Goal: Navigation & Orientation: Find specific page/section

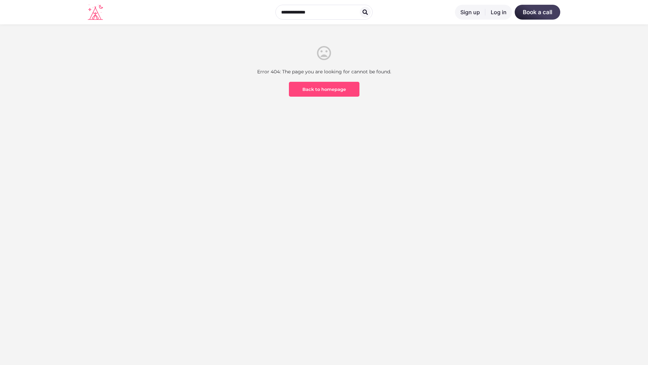
scroll to position [199, 0]
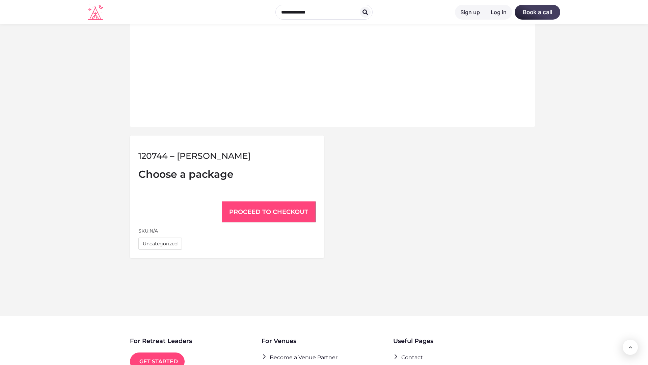
scroll to position [455, 0]
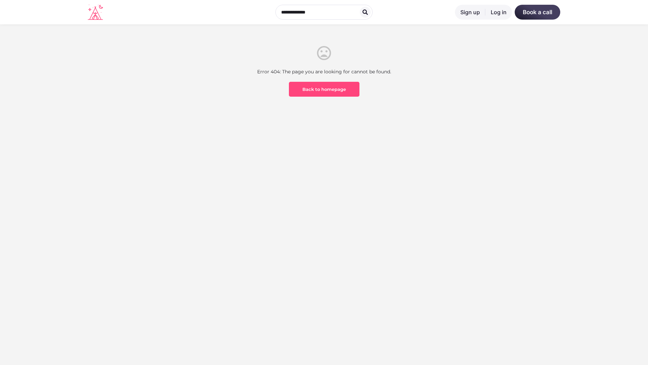
scroll to position [199, 0]
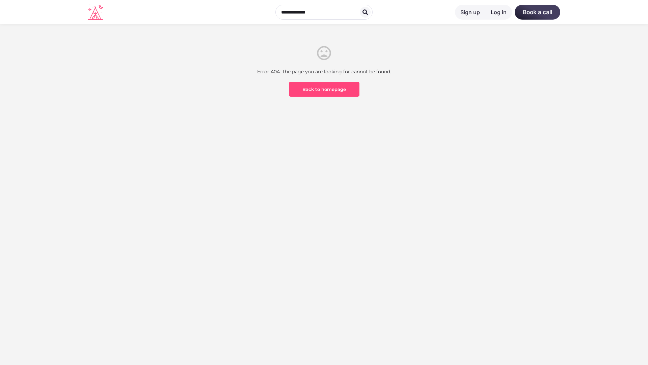
scroll to position [199, 0]
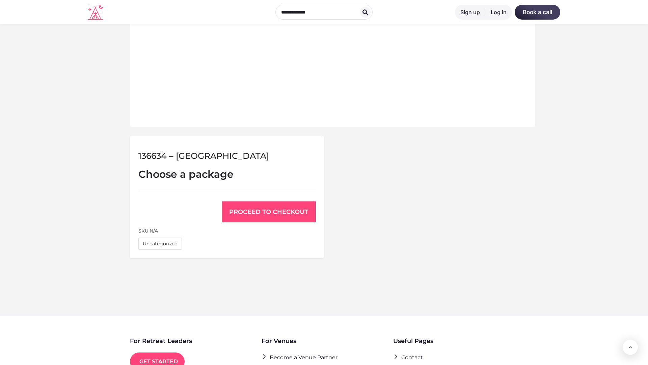
scroll to position [455, 0]
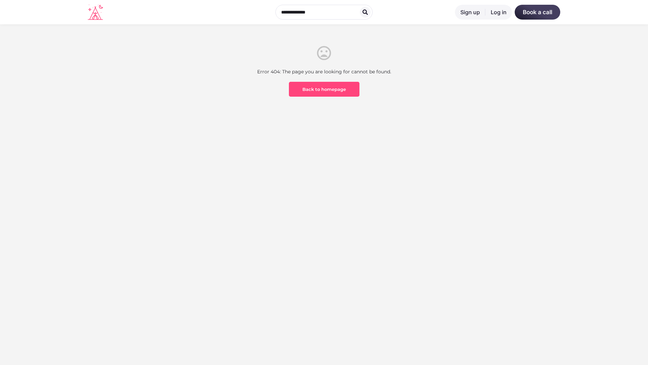
scroll to position [199, 0]
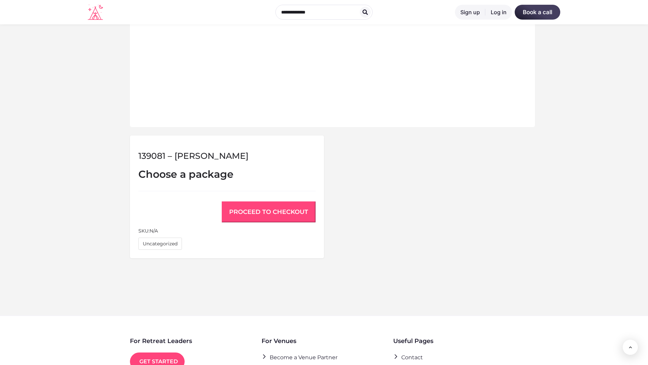
scroll to position [455, 0]
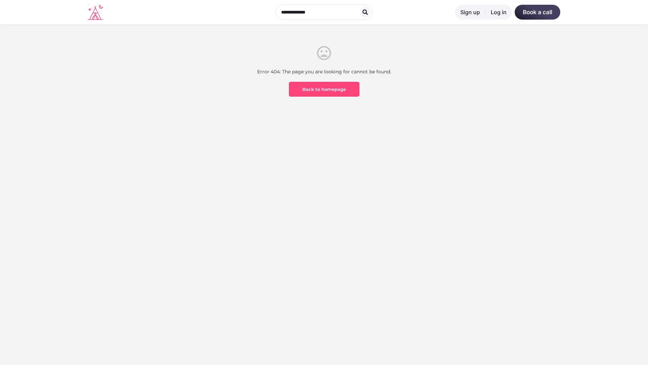
scroll to position [199, 0]
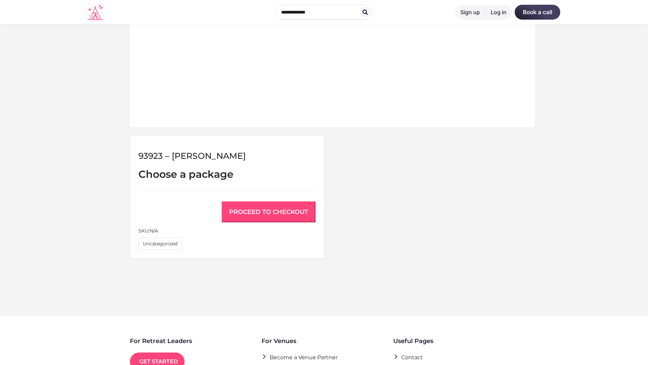
scroll to position [455, 0]
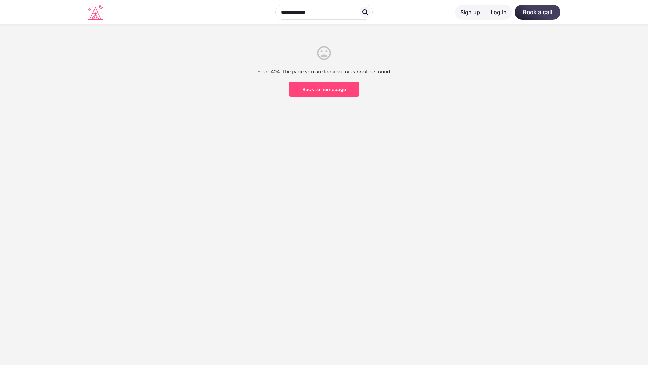
scroll to position [199, 0]
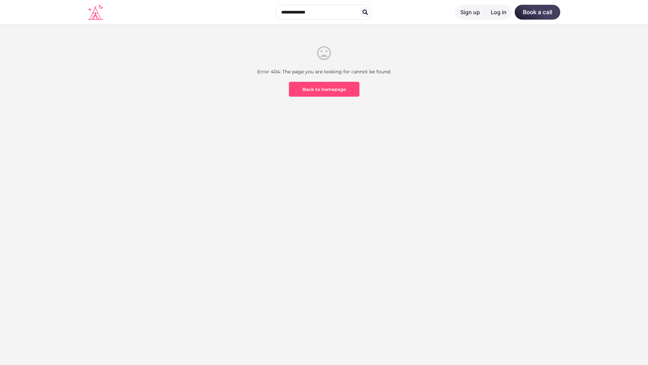
scroll to position [199, 0]
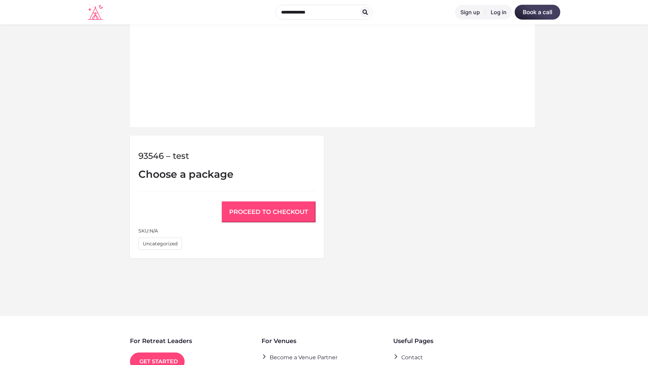
scroll to position [455, 0]
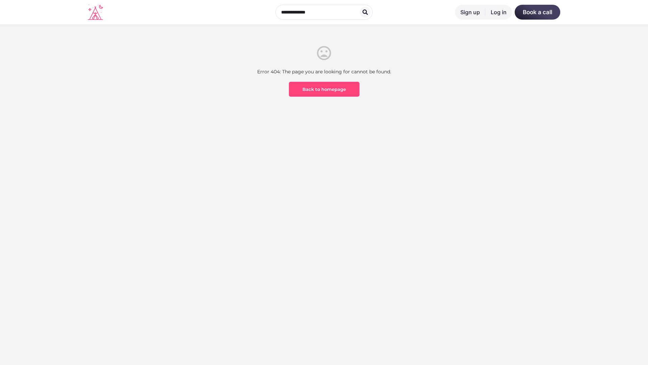
scroll to position [199, 0]
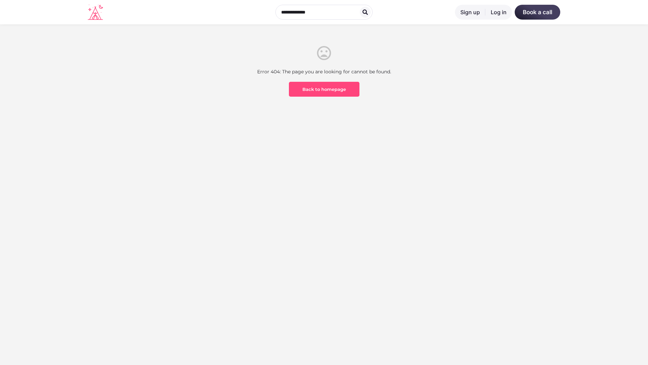
scroll to position [199, 0]
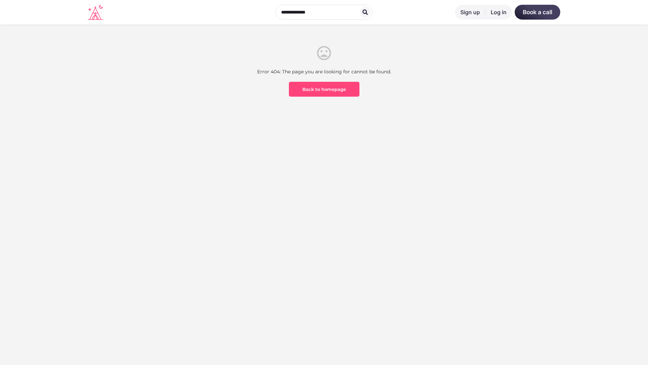
scroll to position [199, 0]
